Goal: Transaction & Acquisition: Subscribe to service/newsletter

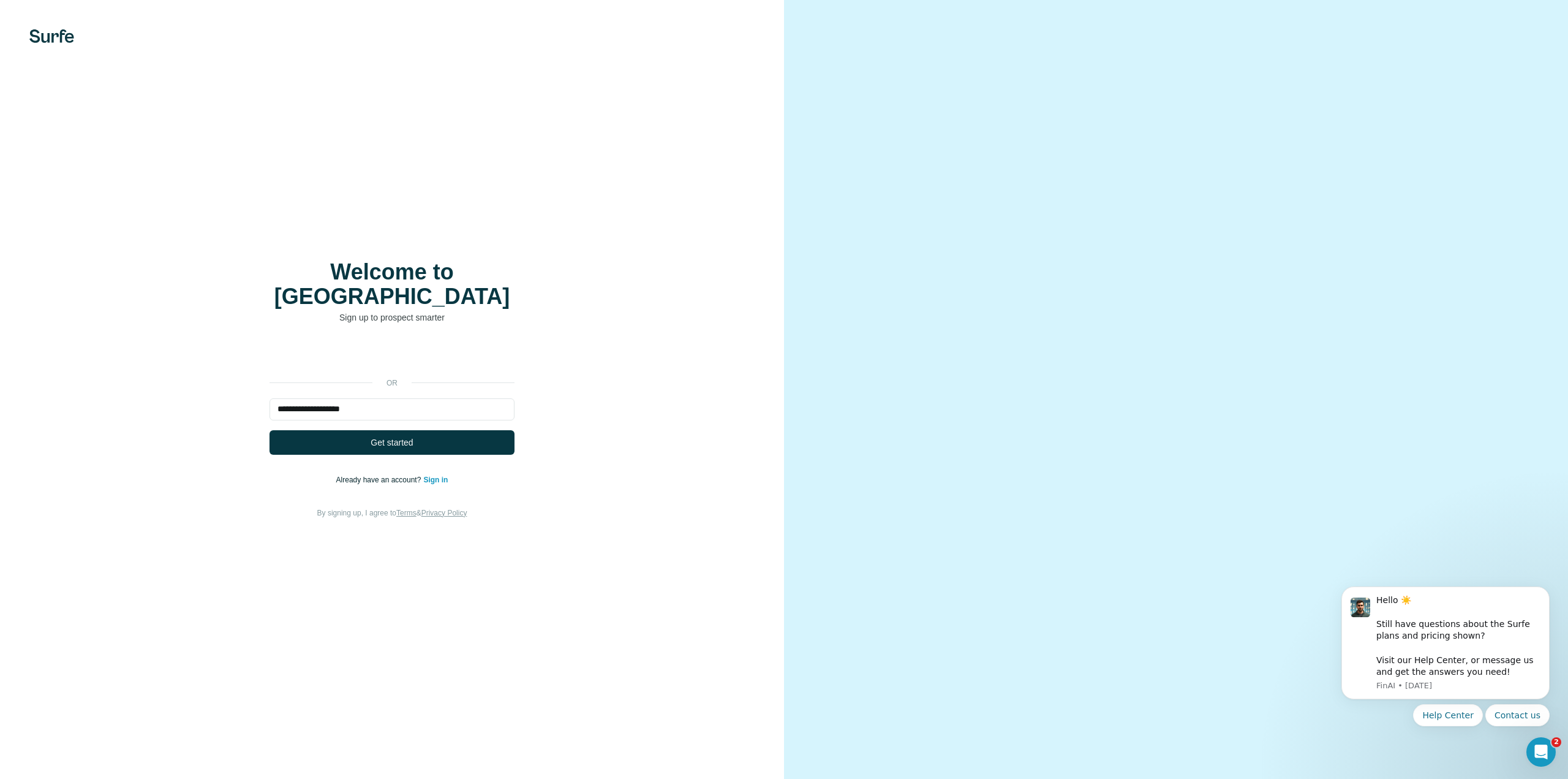
type input "**********"
click at [366, 433] on button "Get started" at bounding box center [392, 442] width 245 height 25
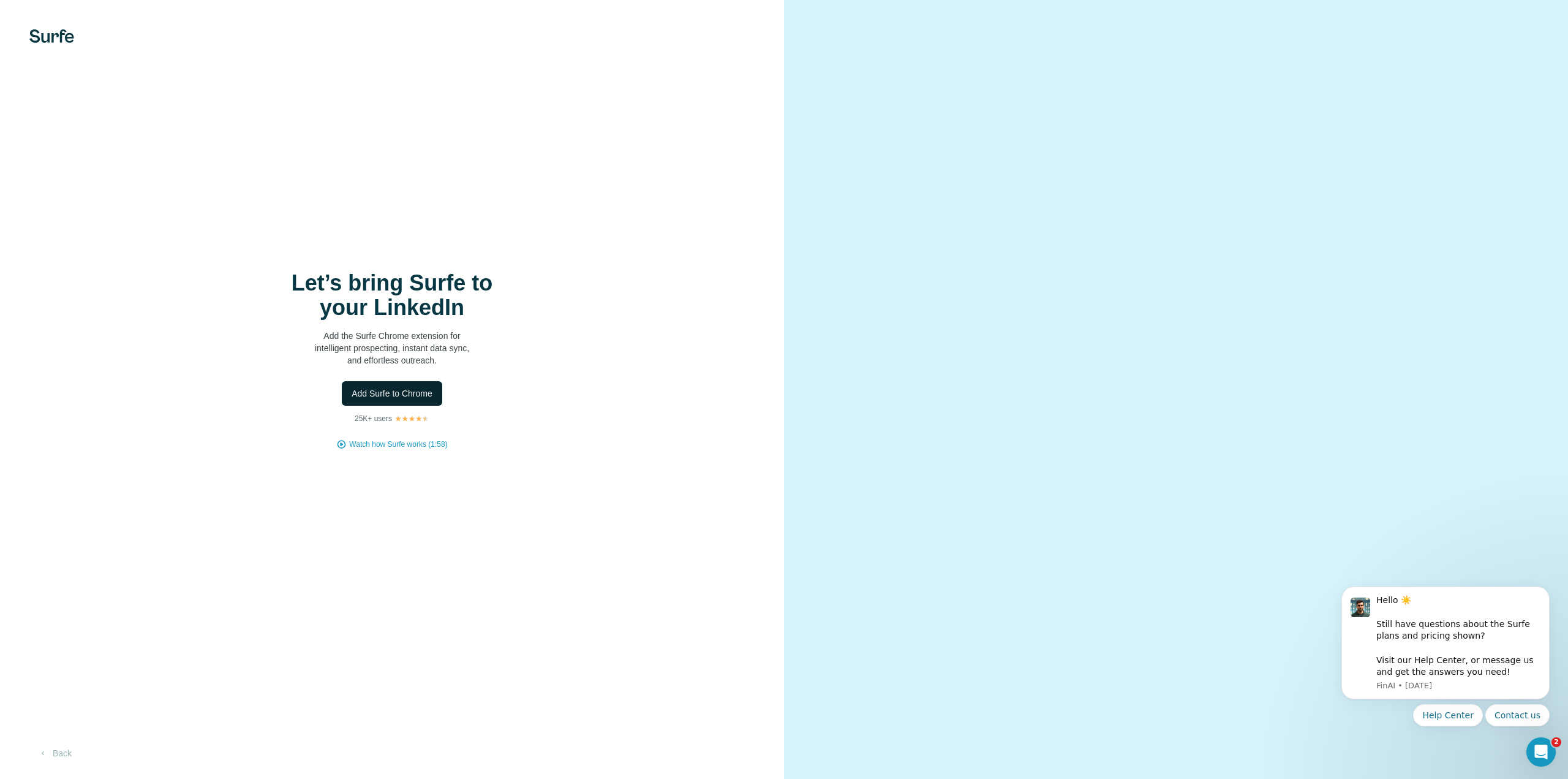
click at [374, 401] on button "Add Surfe to Chrome" at bounding box center [392, 393] width 100 height 25
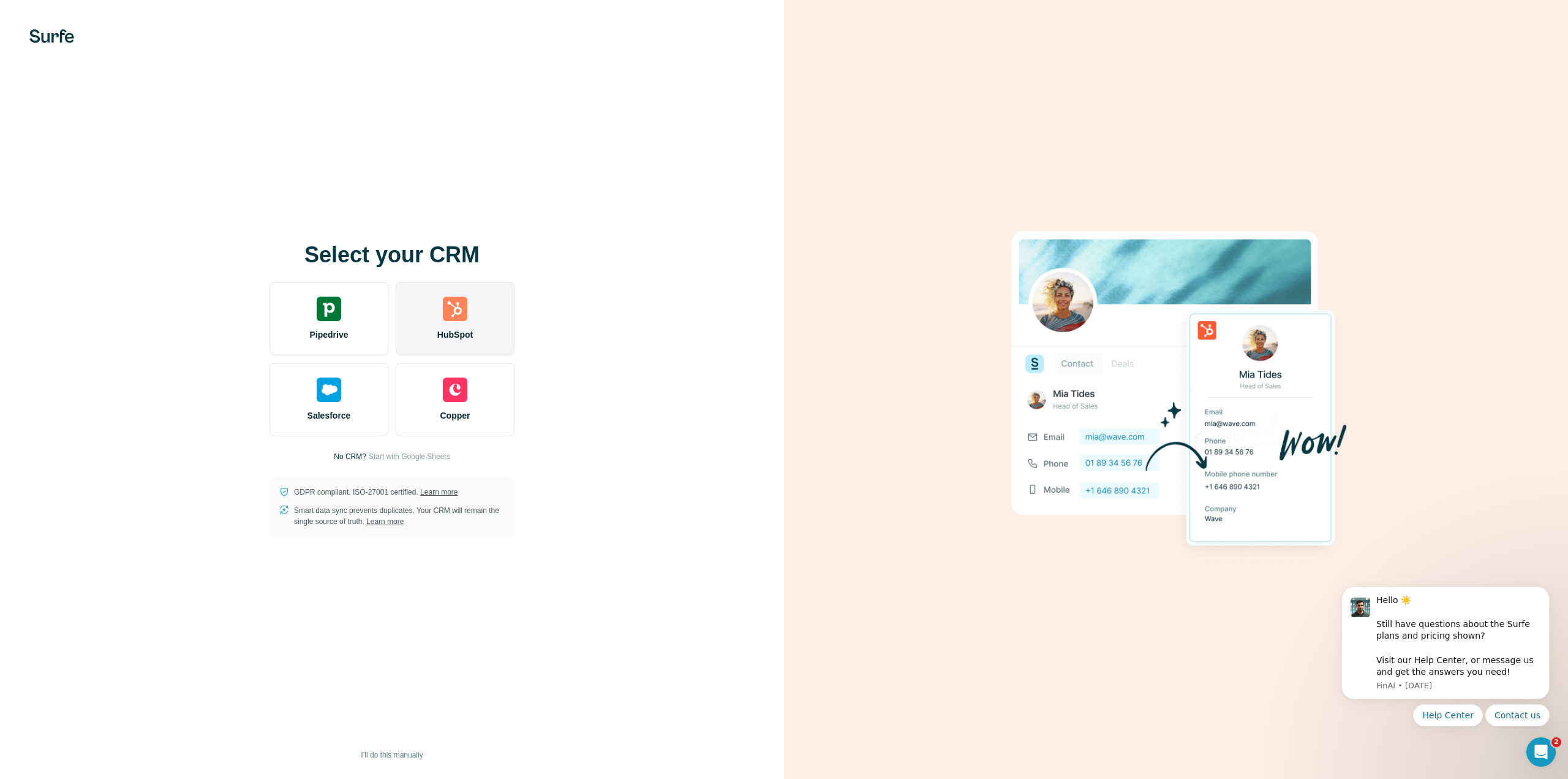
click at [417, 323] on div "HubSpot" at bounding box center [455, 318] width 119 height 73
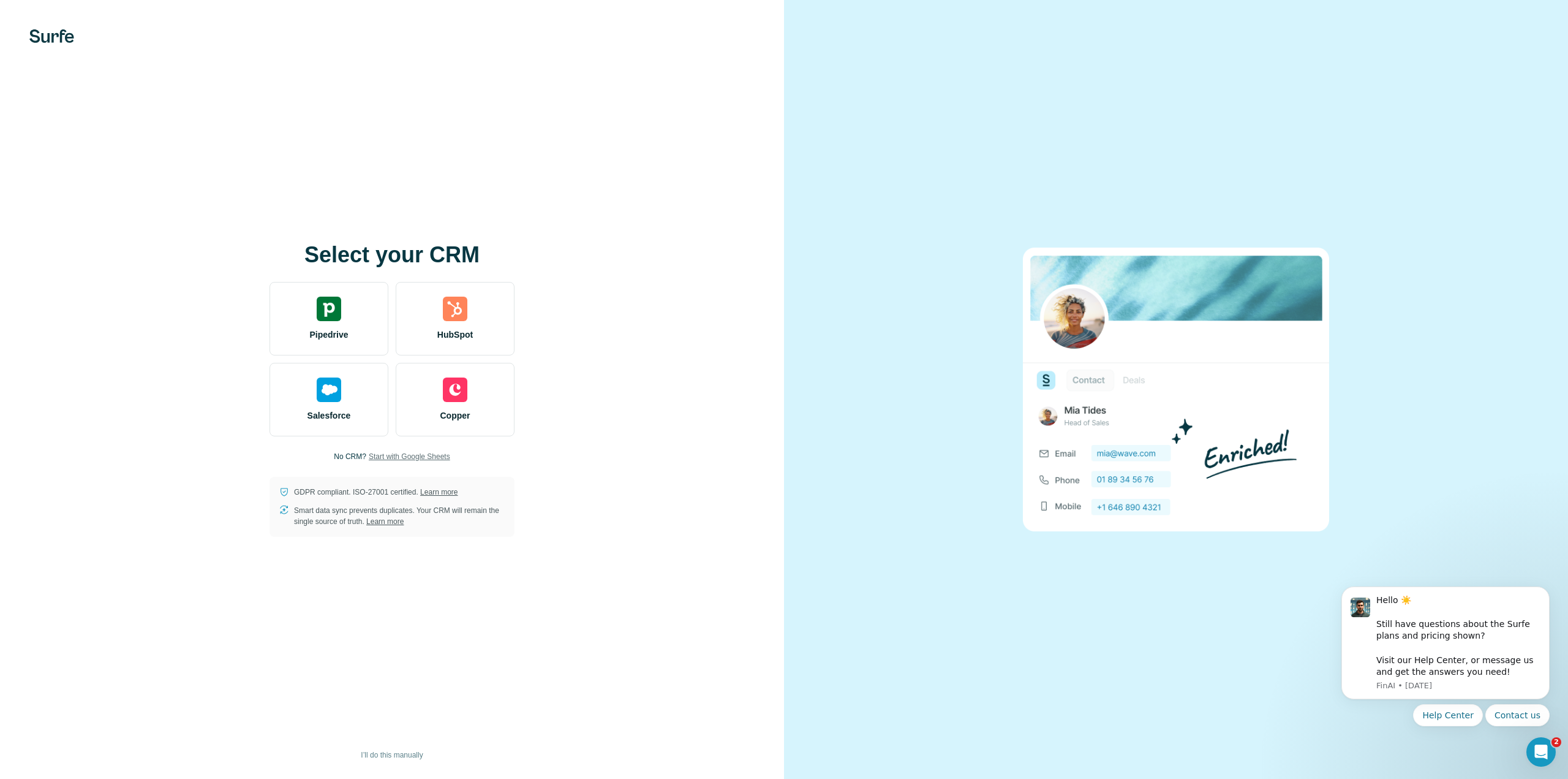
click at [385, 458] on span "Start with Google Sheets" at bounding box center [409, 456] width 81 height 11
click at [435, 458] on span "Start with Google Sheets" at bounding box center [409, 456] width 81 height 11
click at [377, 454] on span "Start with Google Sheets" at bounding box center [409, 456] width 81 height 11
click at [630, 242] on div "Select your CRM Pipedrive HubSpot Salesforce Copper No CRM? Start with Google S…" at bounding box center [392, 390] width 735 height 294
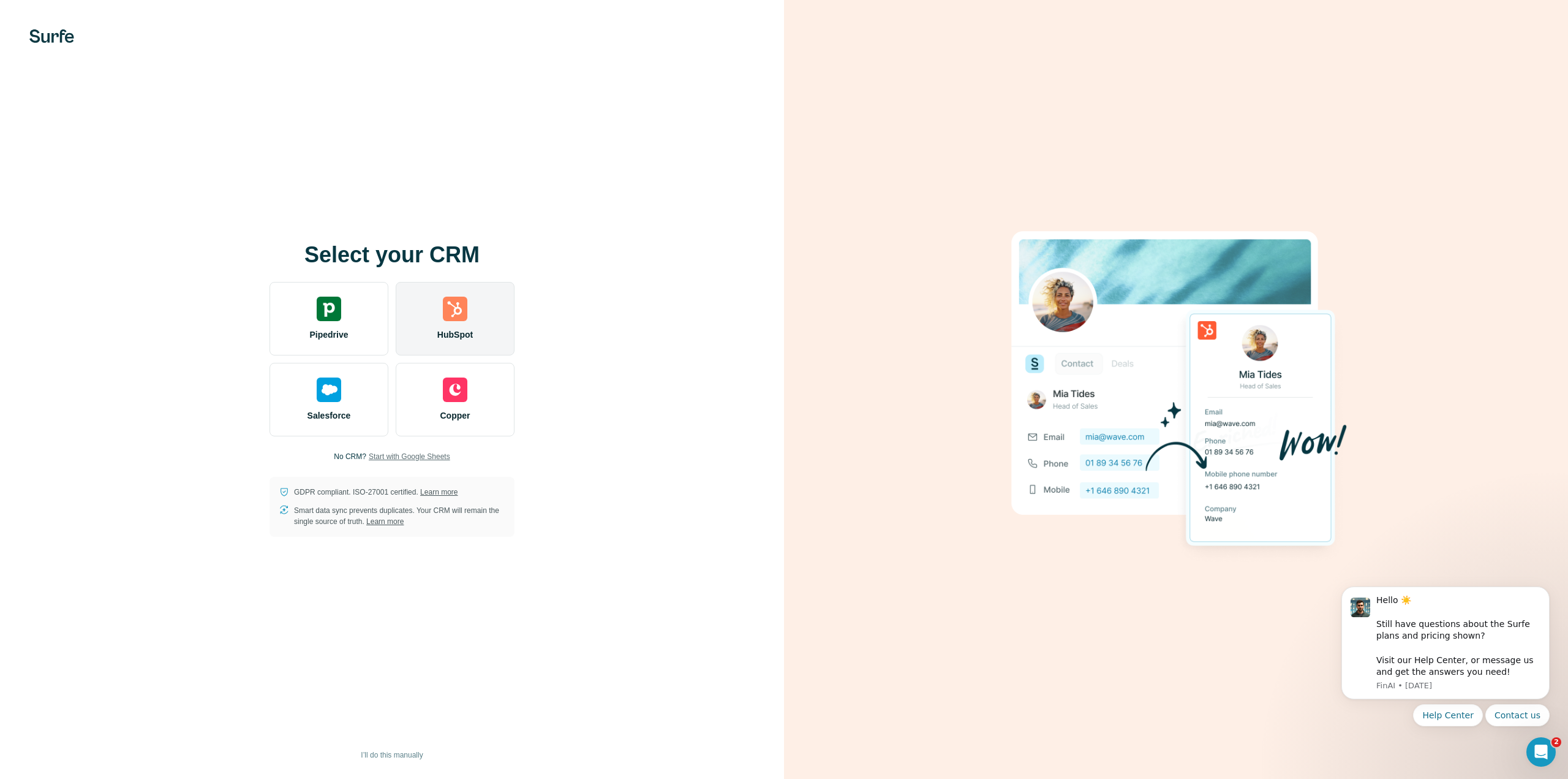
click at [440, 334] on span "HubSpot" at bounding box center [455, 335] width 35 height 12
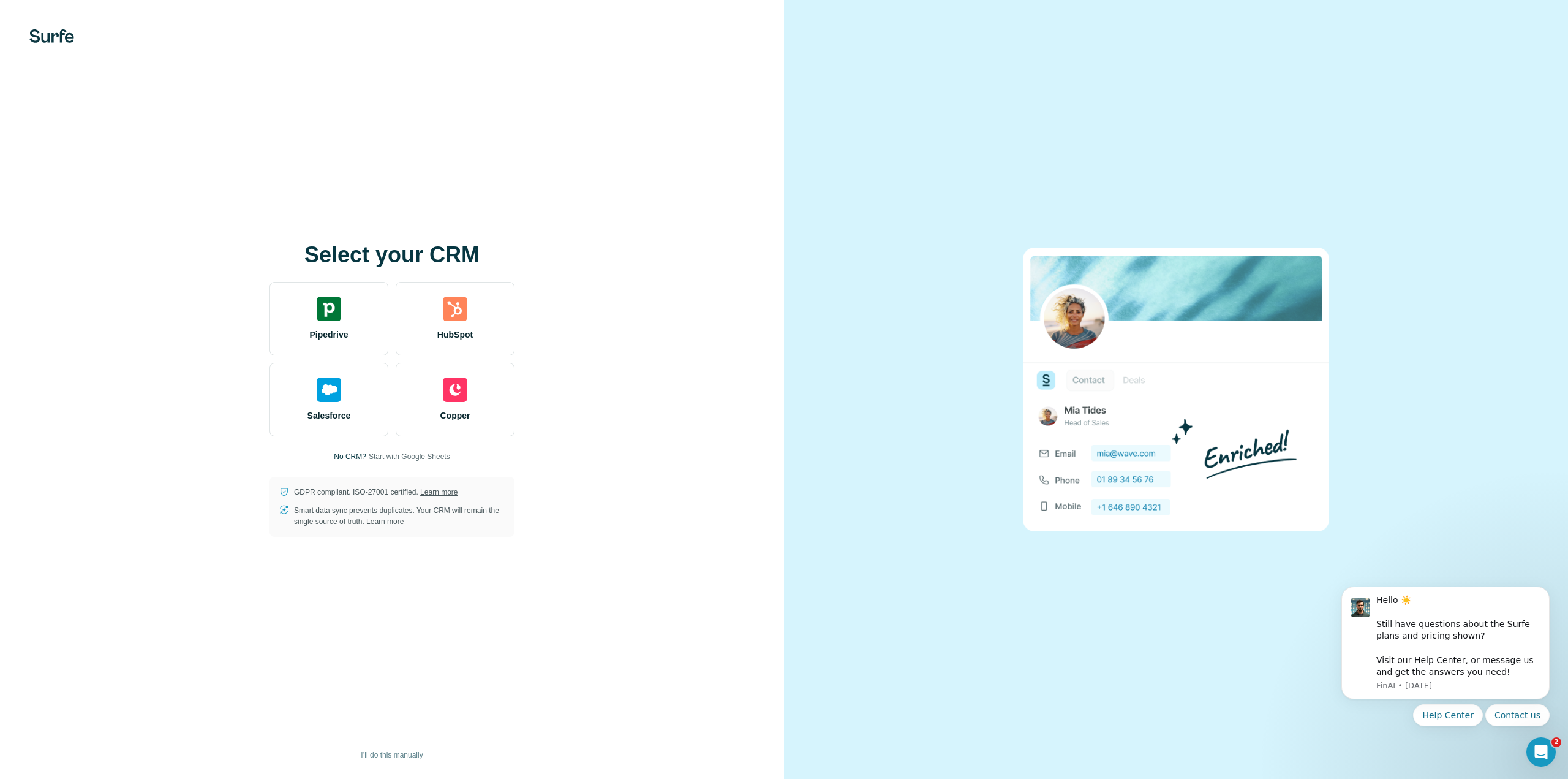
click at [407, 457] on span "Start with Google Sheets" at bounding box center [409, 456] width 81 height 11
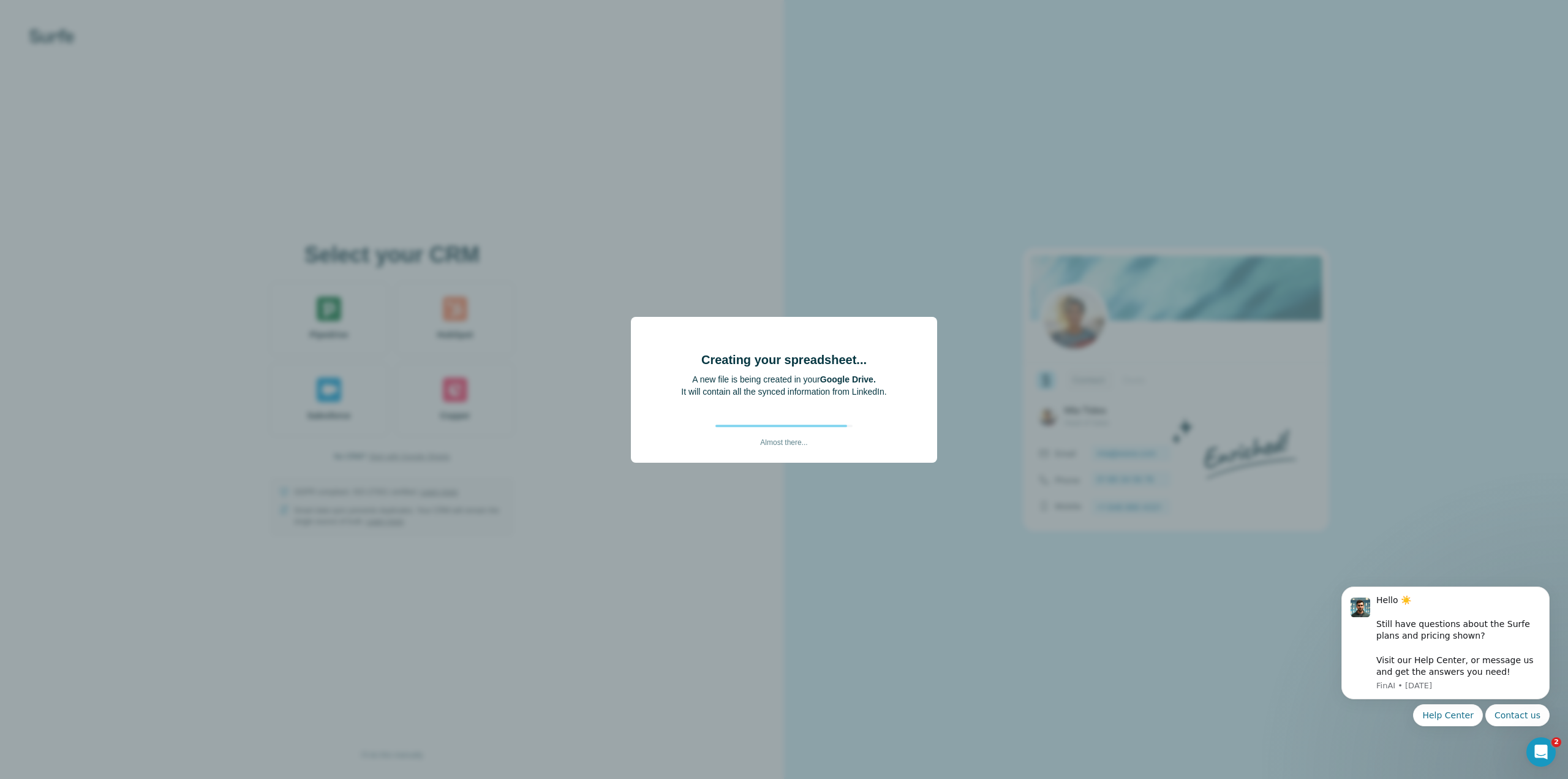
click at [776, 442] on p "Almost there..." at bounding box center [784, 438] width 48 height 21
click at [807, 445] on p "Almost there..." at bounding box center [784, 438] width 48 height 21
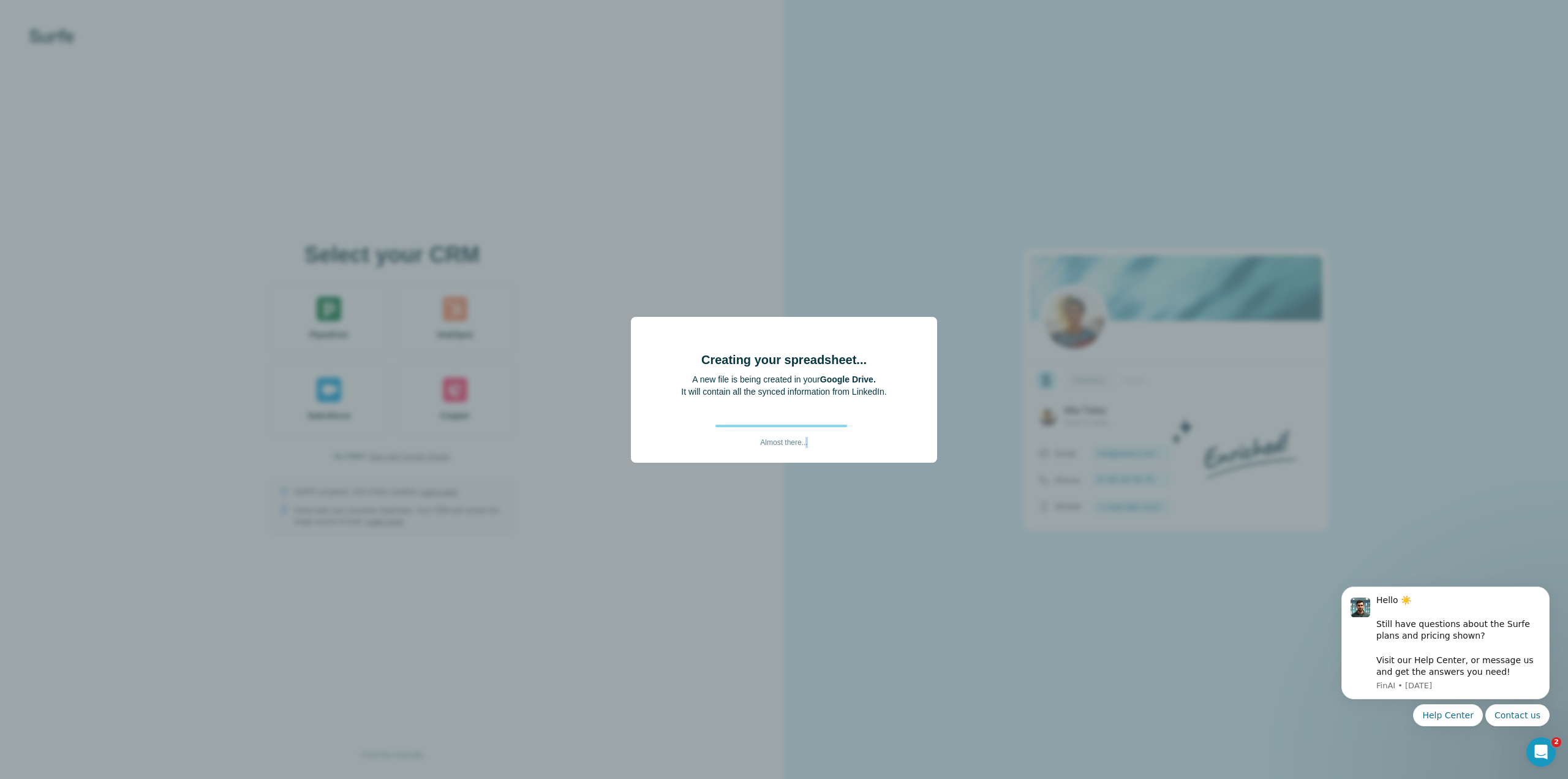
click at [807, 445] on p "Almost there..." at bounding box center [784, 438] width 48 height 21
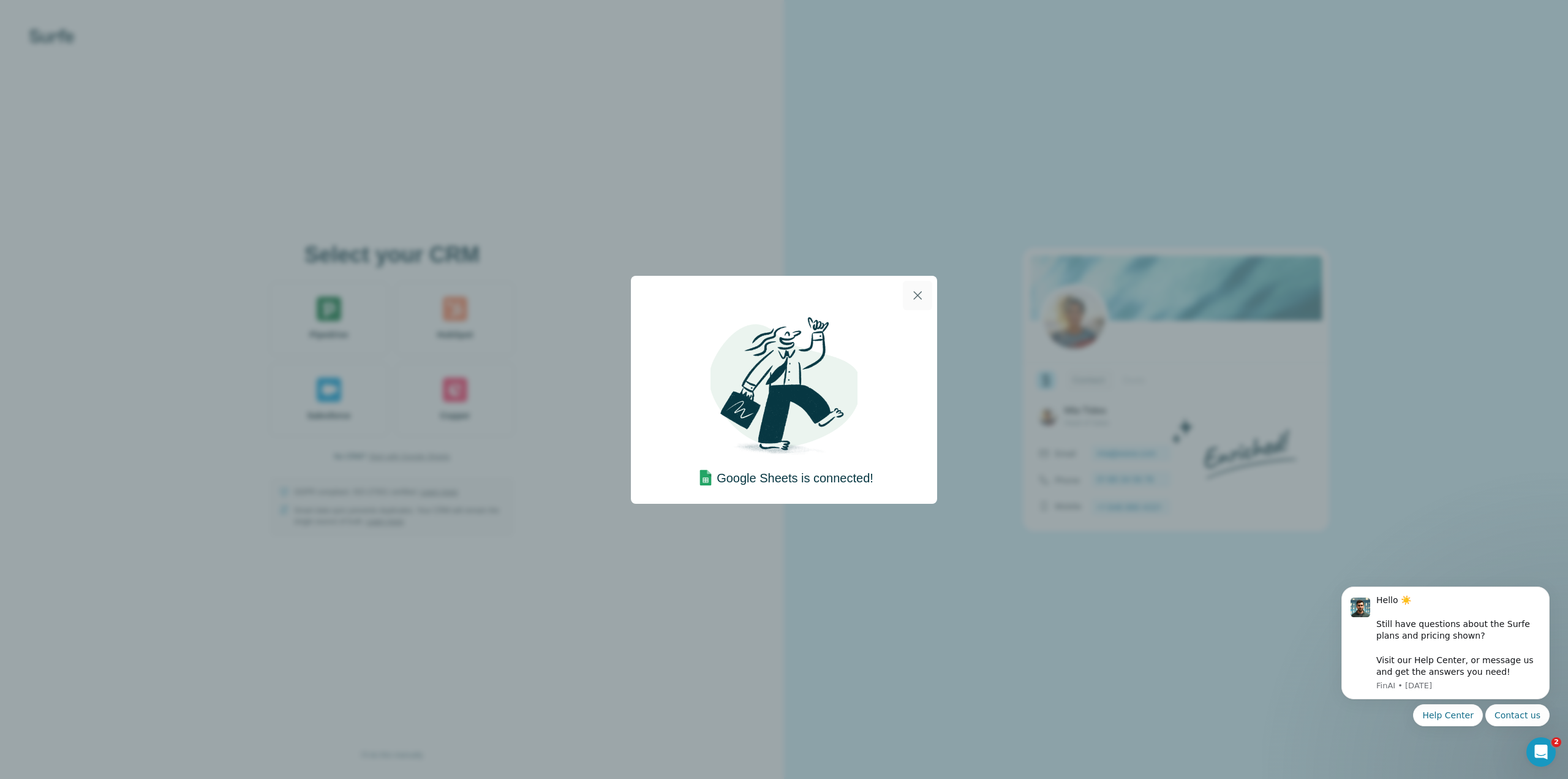
click at [917, 293] on icon "button" at bounding box center [917, 295] width 15 height 15
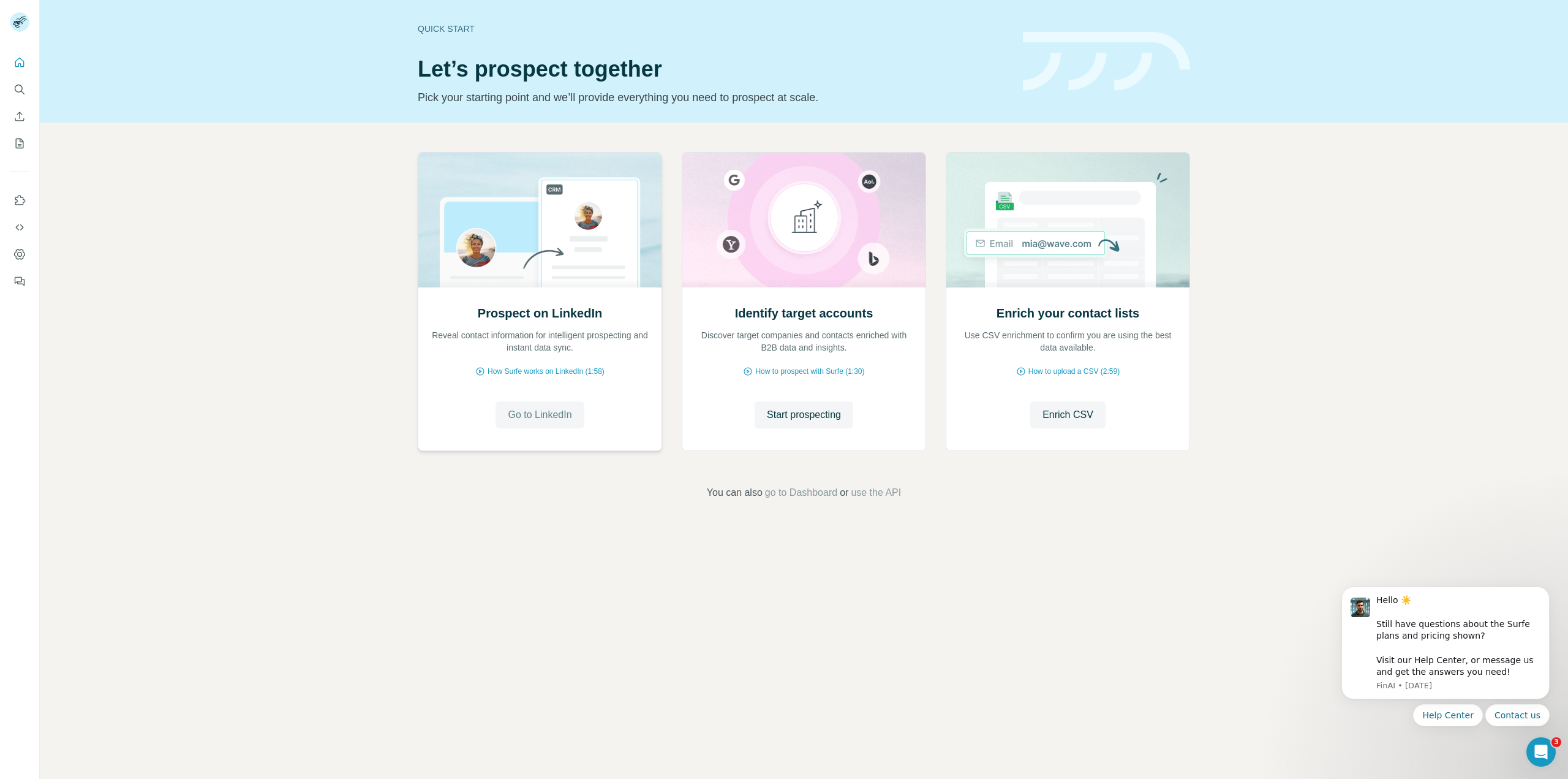
click at [546, 423] on button "Go to LinkedIn" at bounding box center [539, 414] width 88 height 27
drag, startPoint x: 541, startPoint y: 421, endPoint x: 565, endPoint y: 397, distance: 33.9
click at [565, 397] on div "Prospect on LinkedIn Reveal contact information for intelligent prospecting and…" at bounding box center [540, 368] width 243 height 163
click at [558, 372] on span "How Surfe works on LinkedIn (1:58)" at bounding box center [545, 371] width 117 height 11
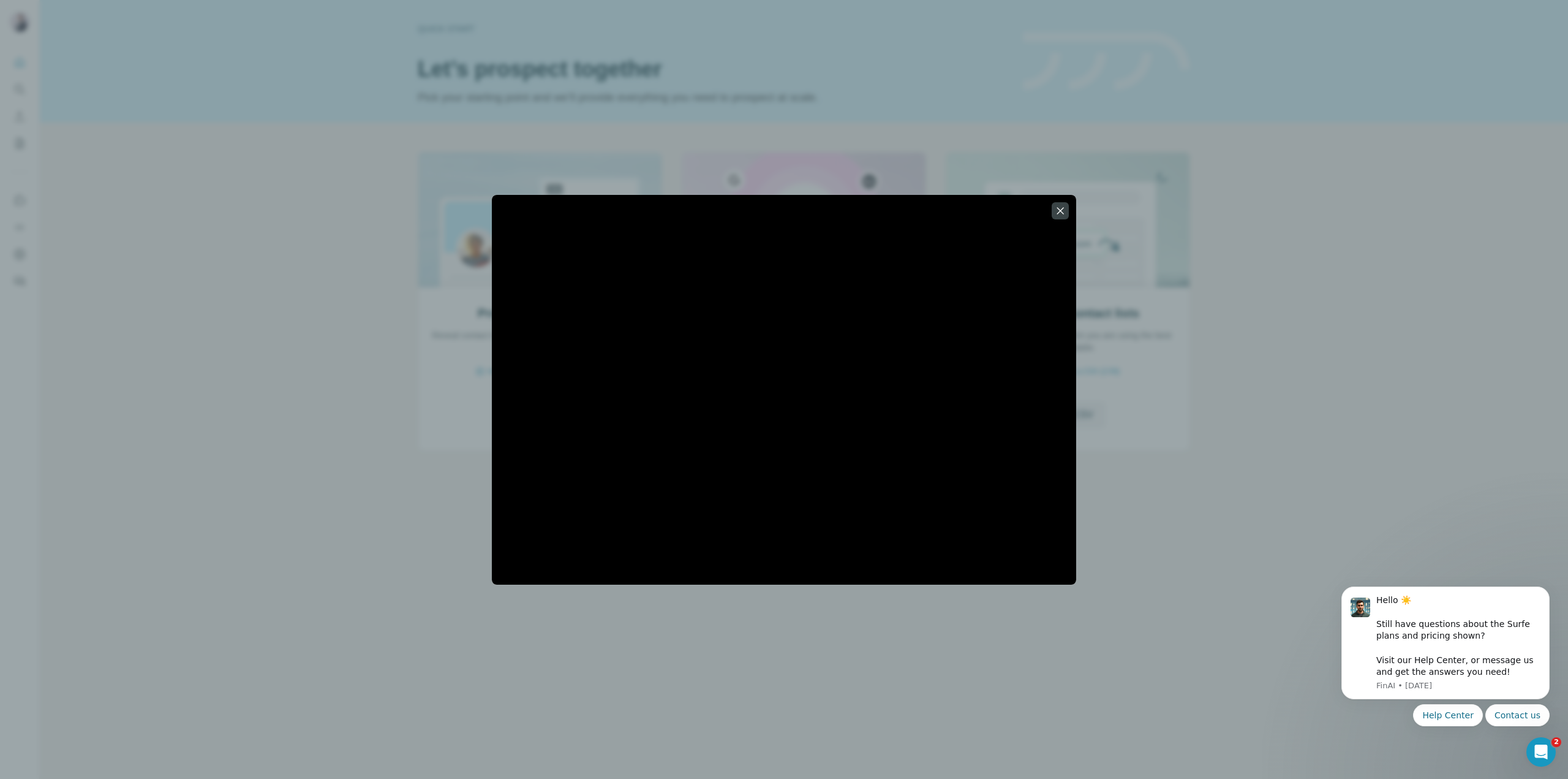
click at [1172, 264] on div at bounding box center [784, 390] width 1568 height 779
